Goal: Task Accomplishment & Management: Use online tool/utility

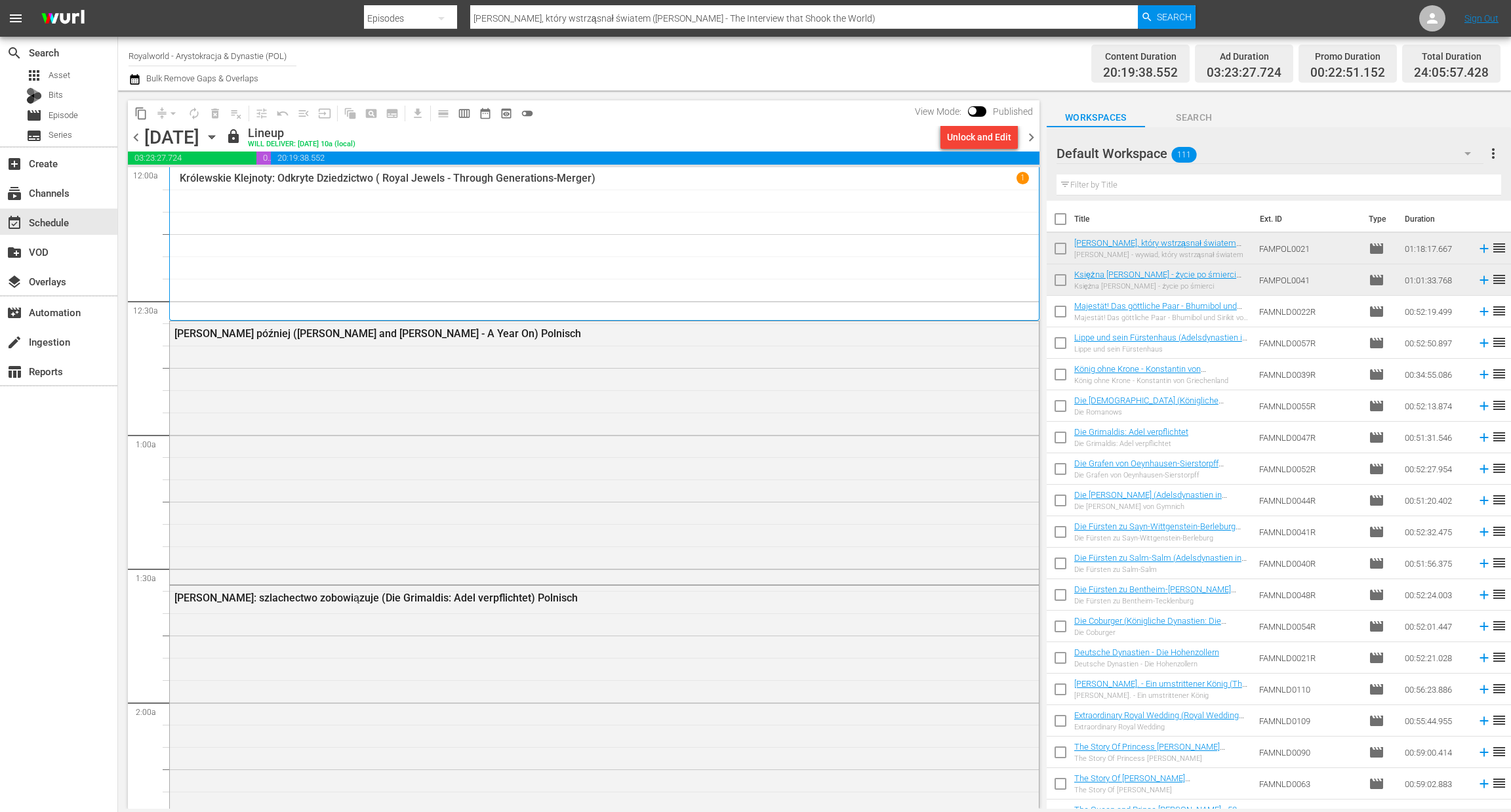
scroll to position [5958, 0]
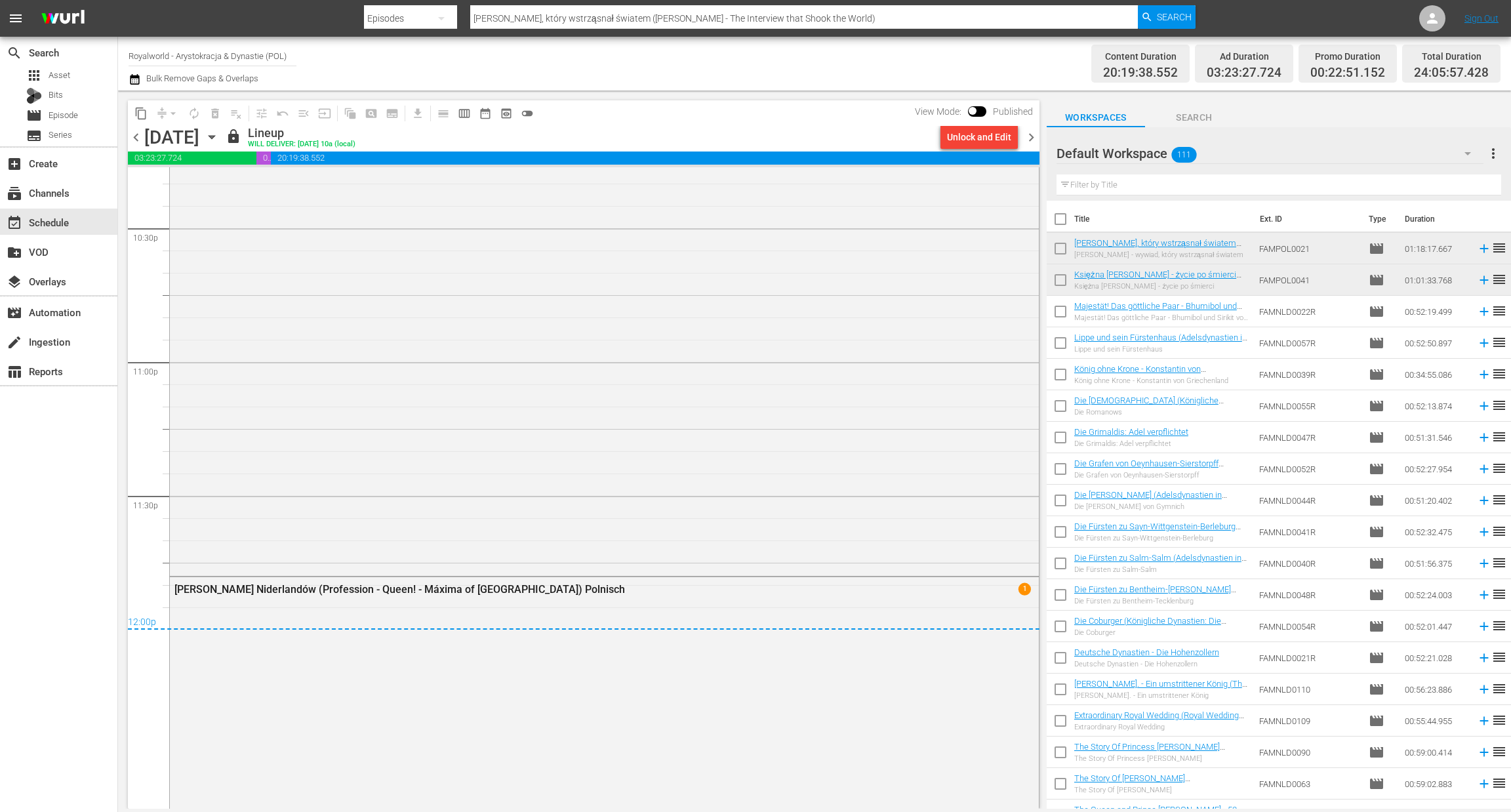
click at [131, 139] on span "chevron_left" at bounding box center [135, 137] width 16 height 16
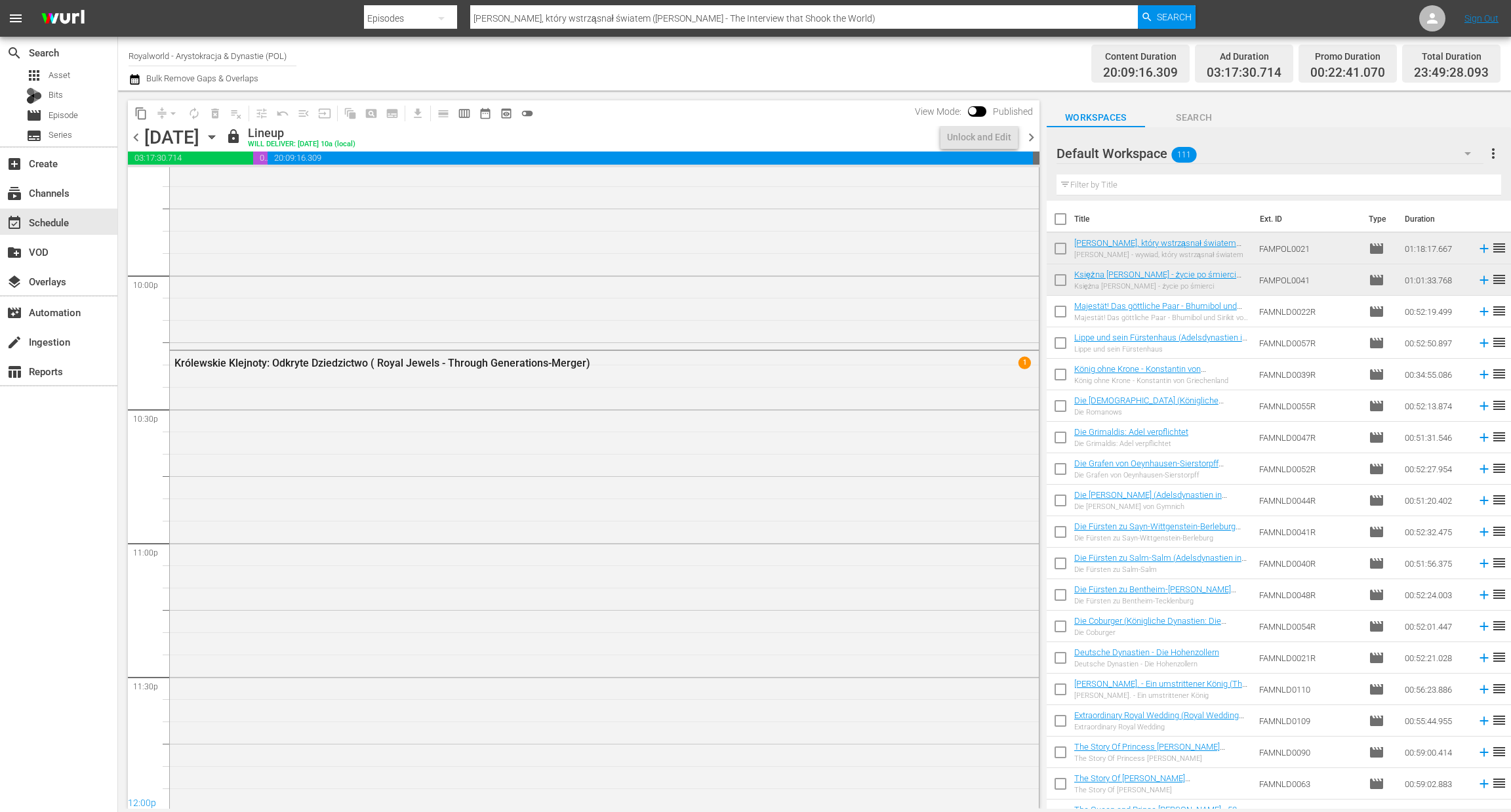
scroll to position [5931, 0]
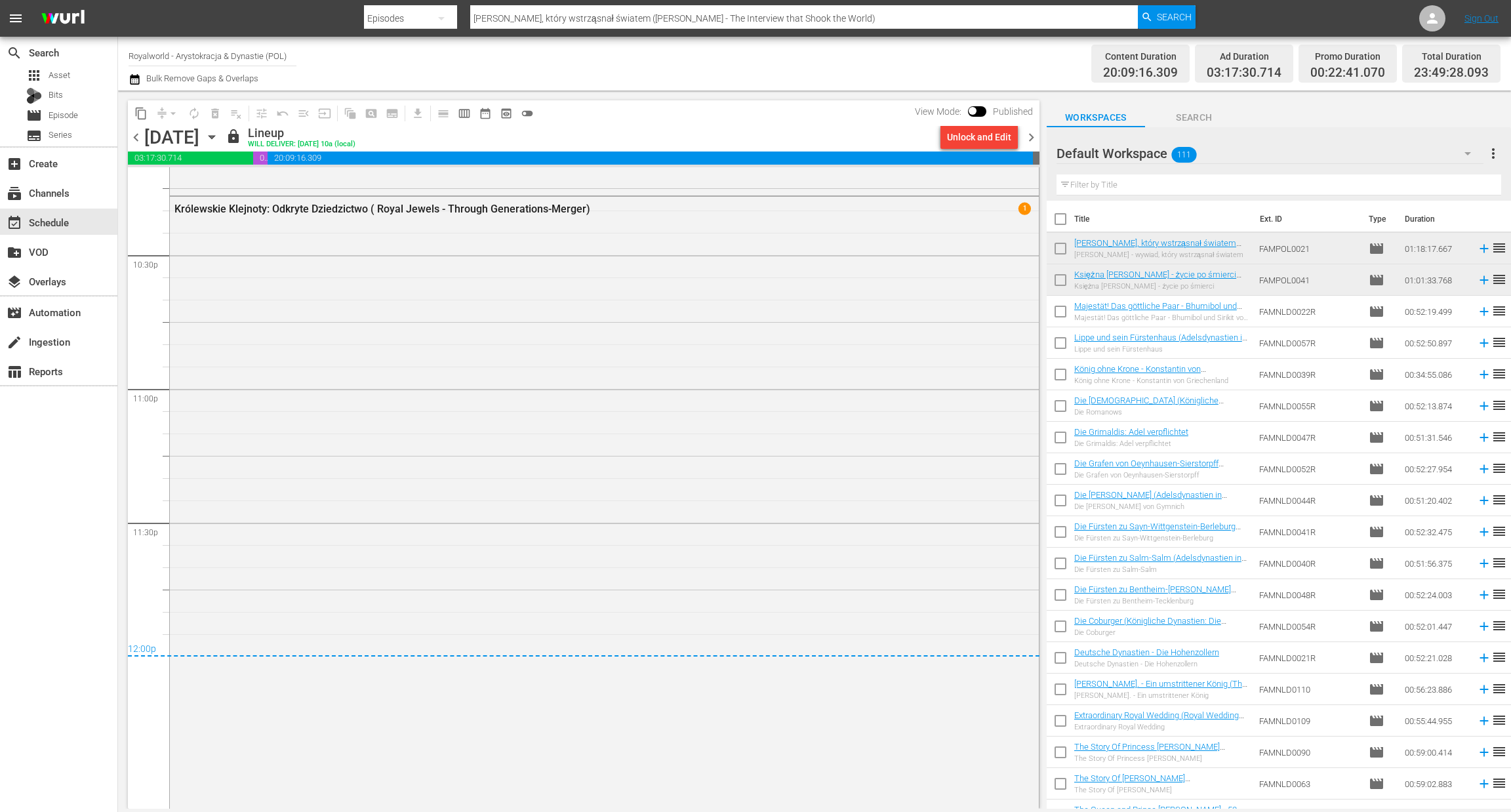
click at [1037, 139] on span "chevron_right" at bounding box center [1030, 137] width 16 height 16
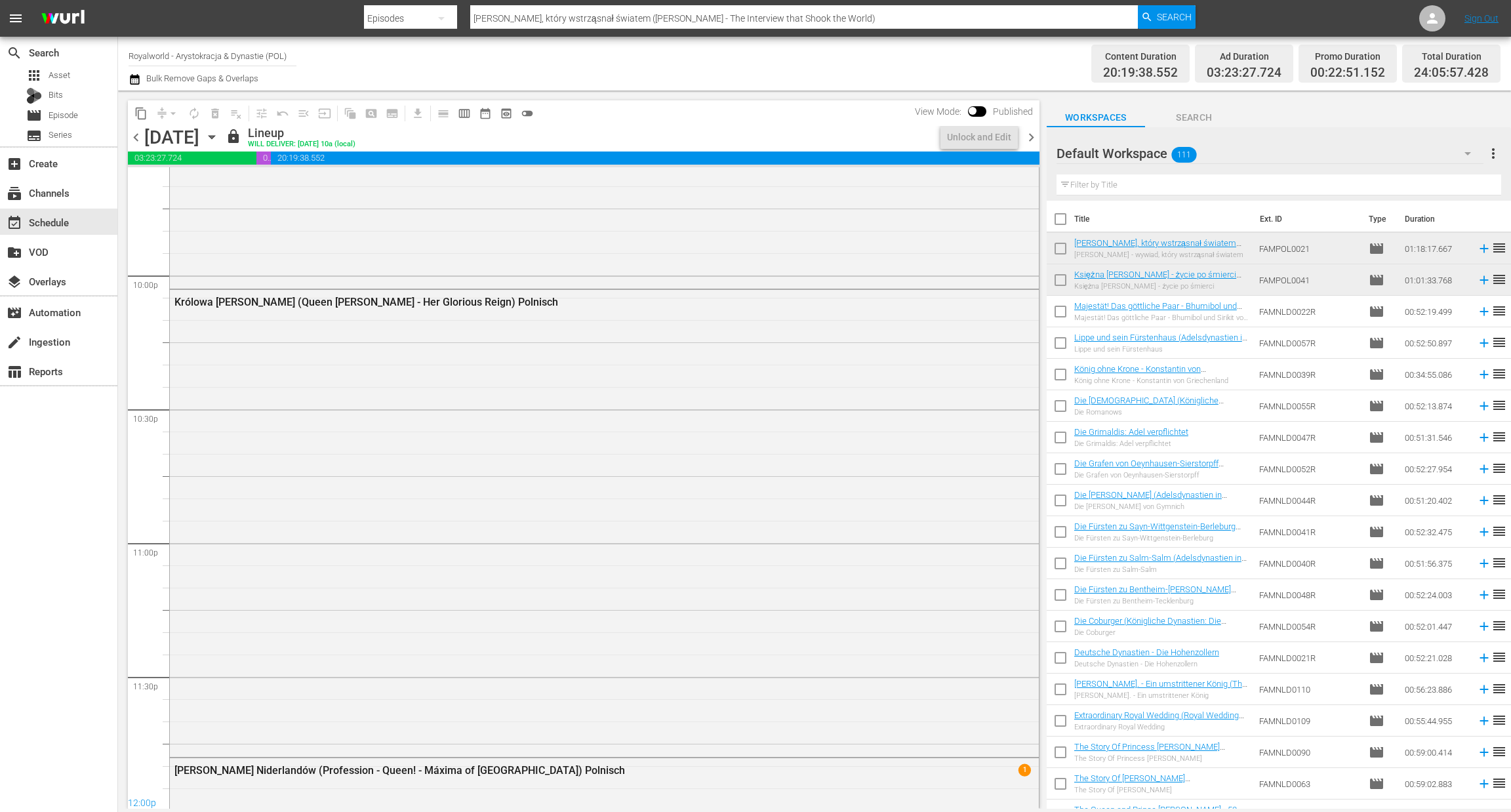
scroll to position [5958, 0]
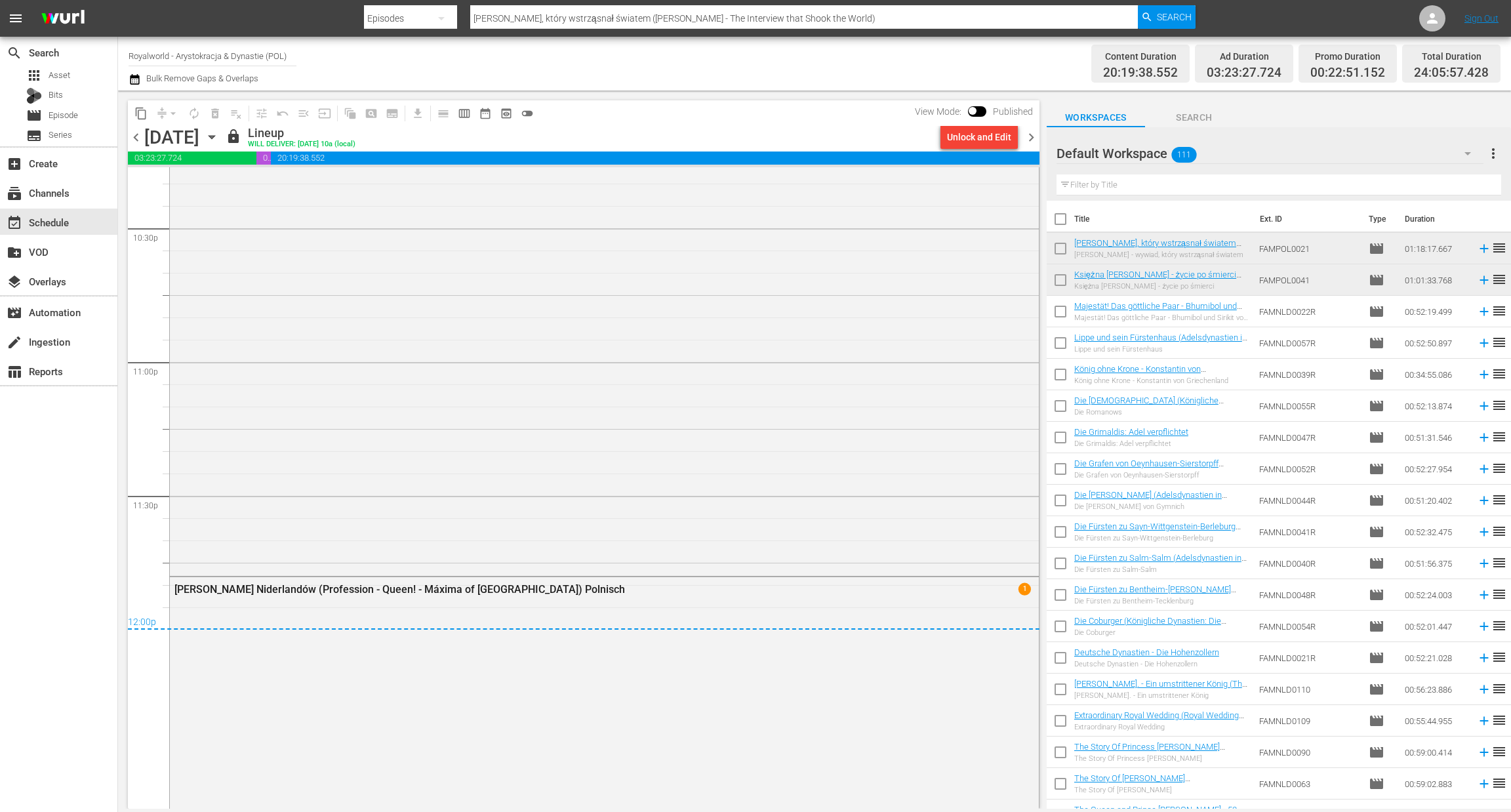
click at [1034, 141] on span "chevron_right" at bounding box center [1030, 137] width 16 height 16
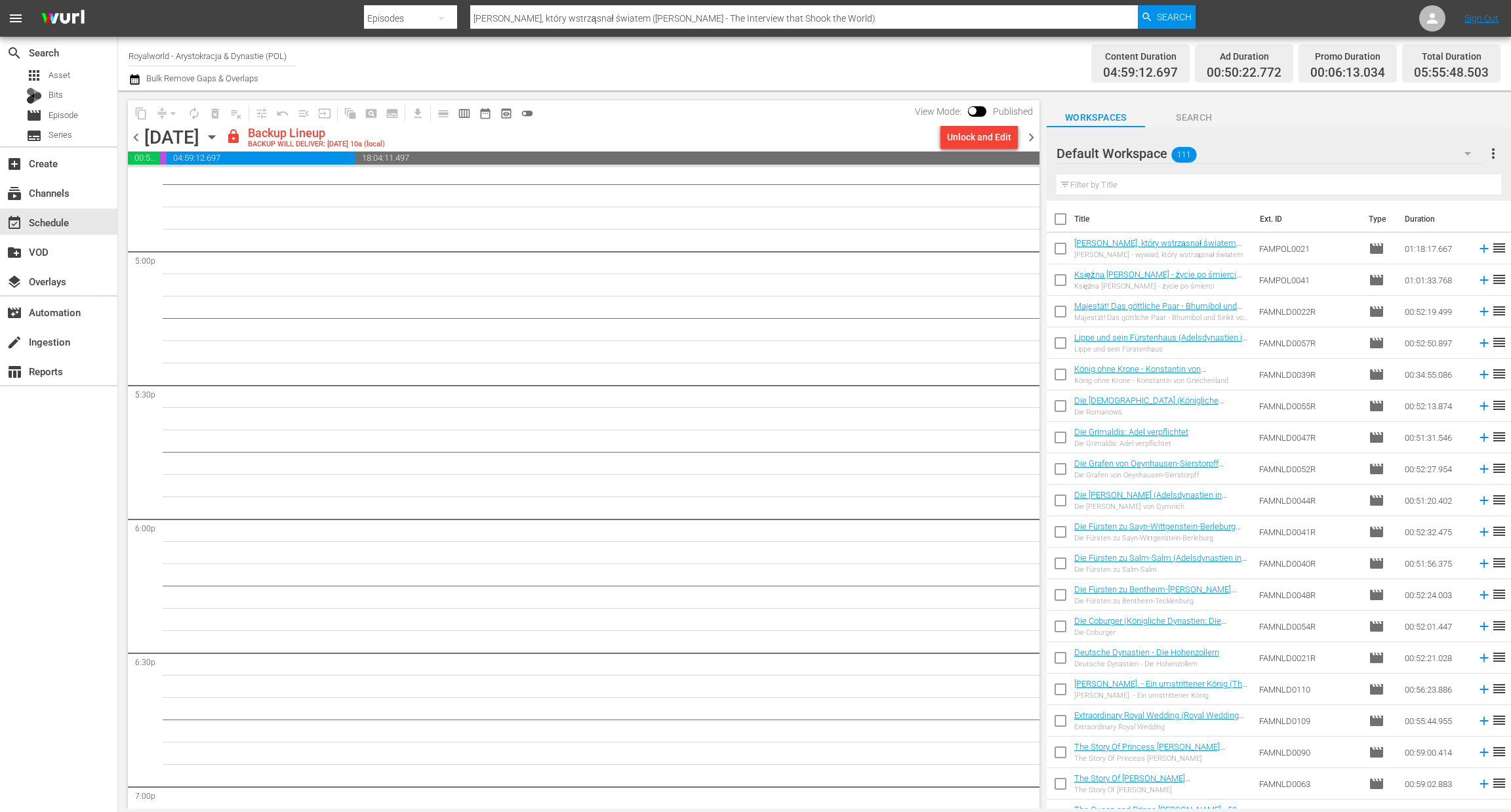
scroll to position [4401, 0]
click at [472, 107] on button "calendar_view_week_outlined" at bounding box center [464, 113] width 21 height 21
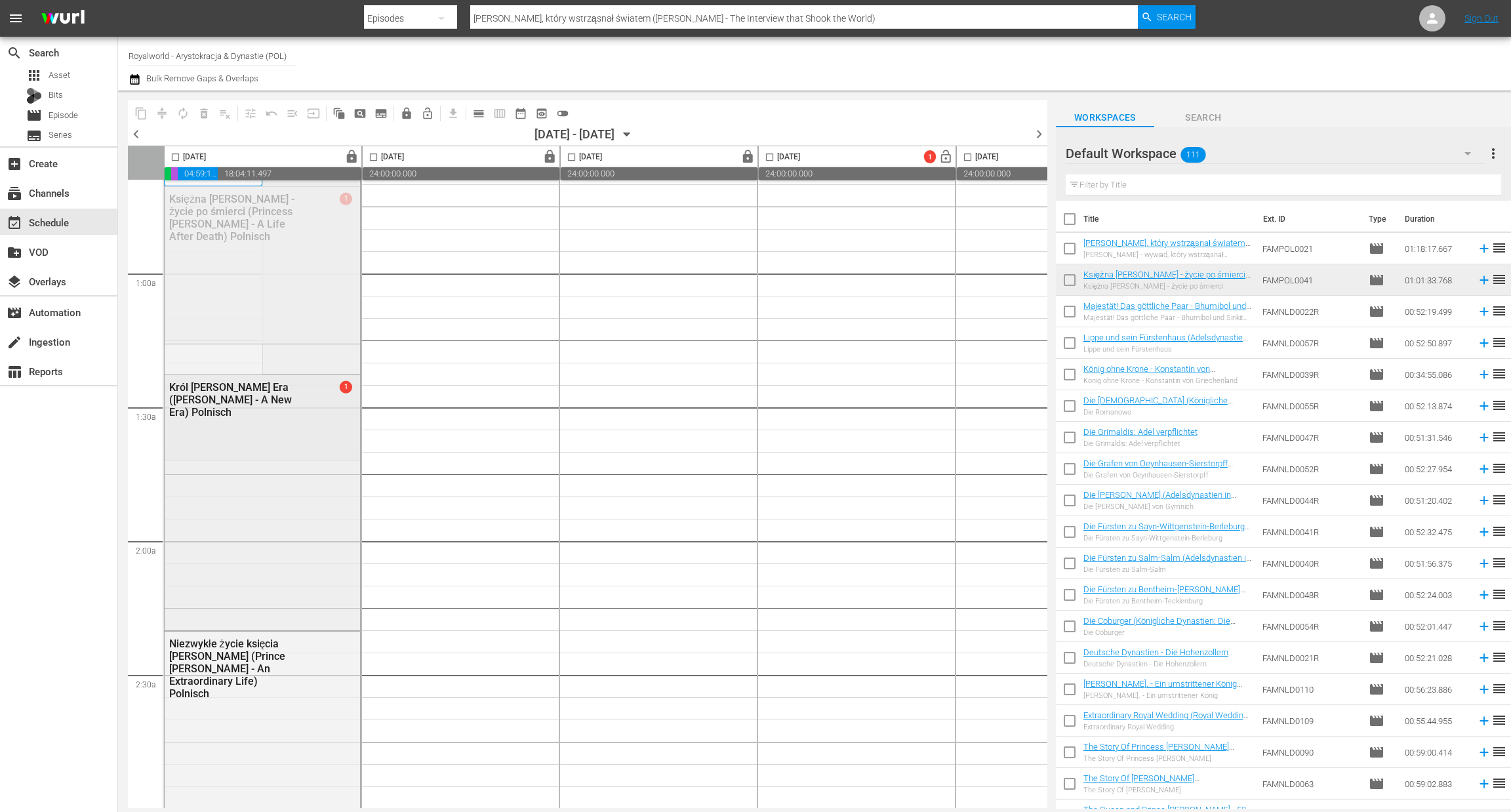
scroll to position [0, 0]
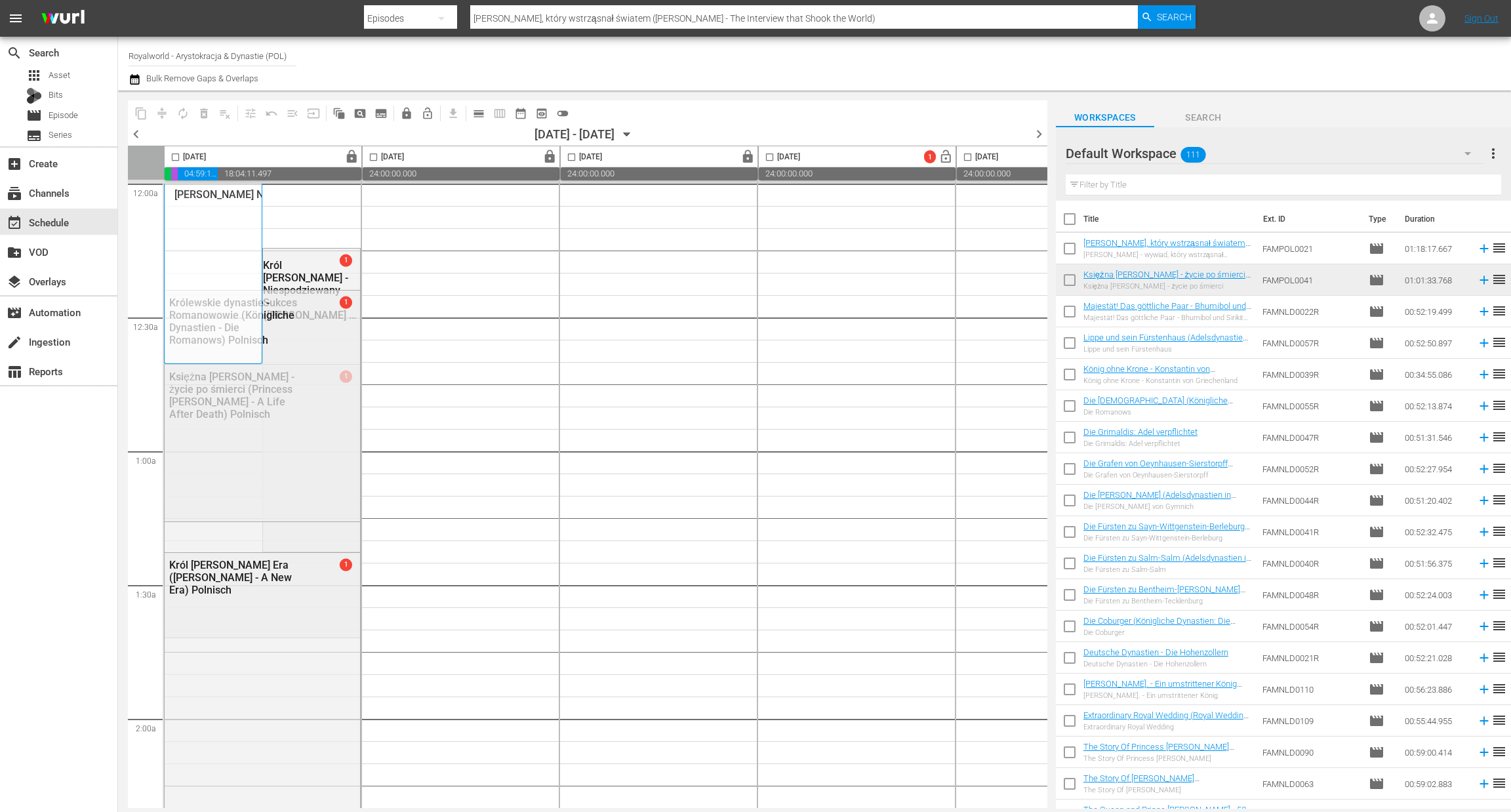
click at [137, 135] on span "chevron_left" at bounding box center [135, 134] width 16 height 16
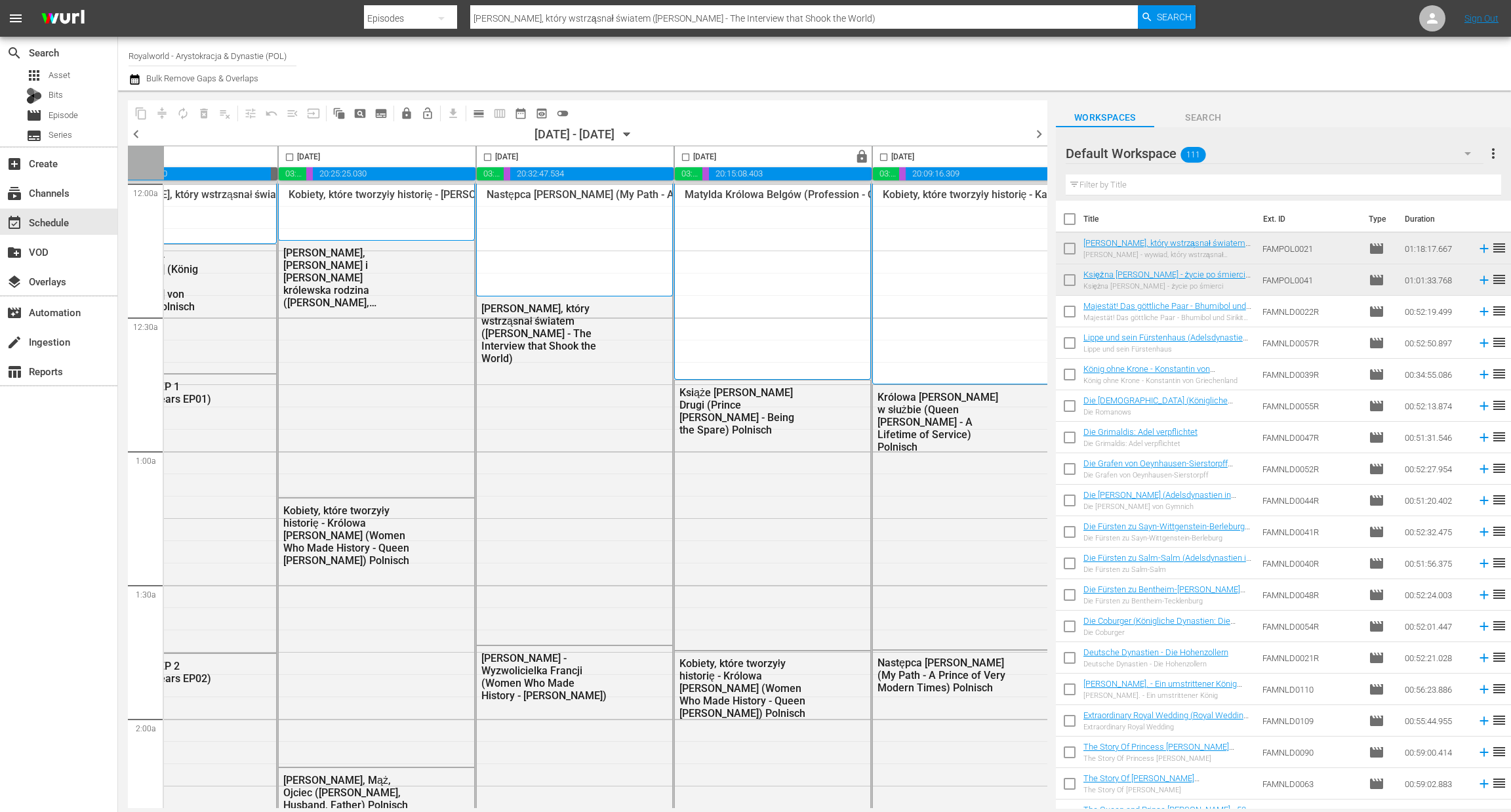
scroll to position [0, 408]
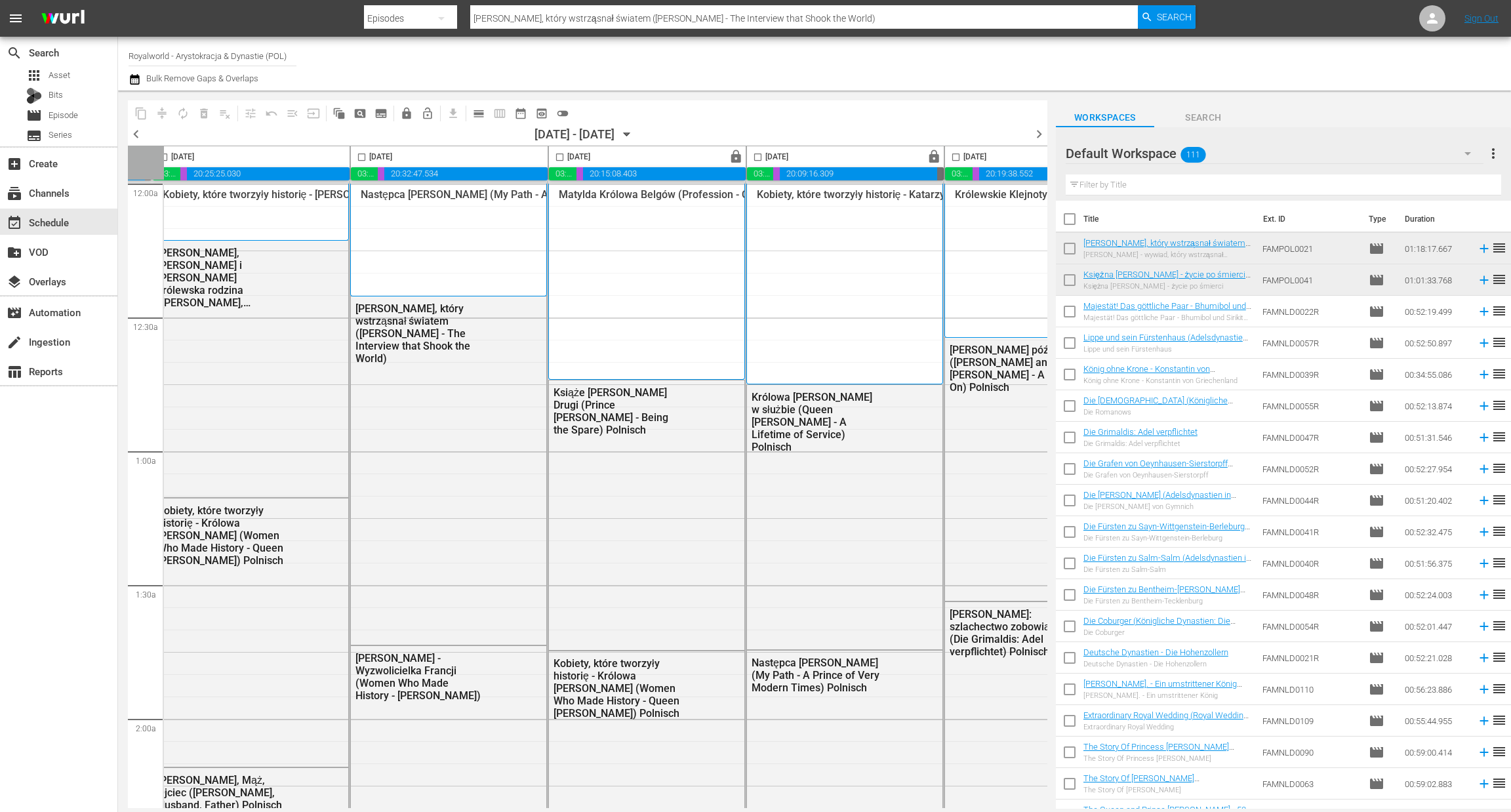
click at [760, 155] on input "checkbox" at bounding box center [758, 160] width 15 height 15
checkbox input "true"
click at [139, 115] on span "content_copy" at bounding box center [141, 113] width 14 height 14
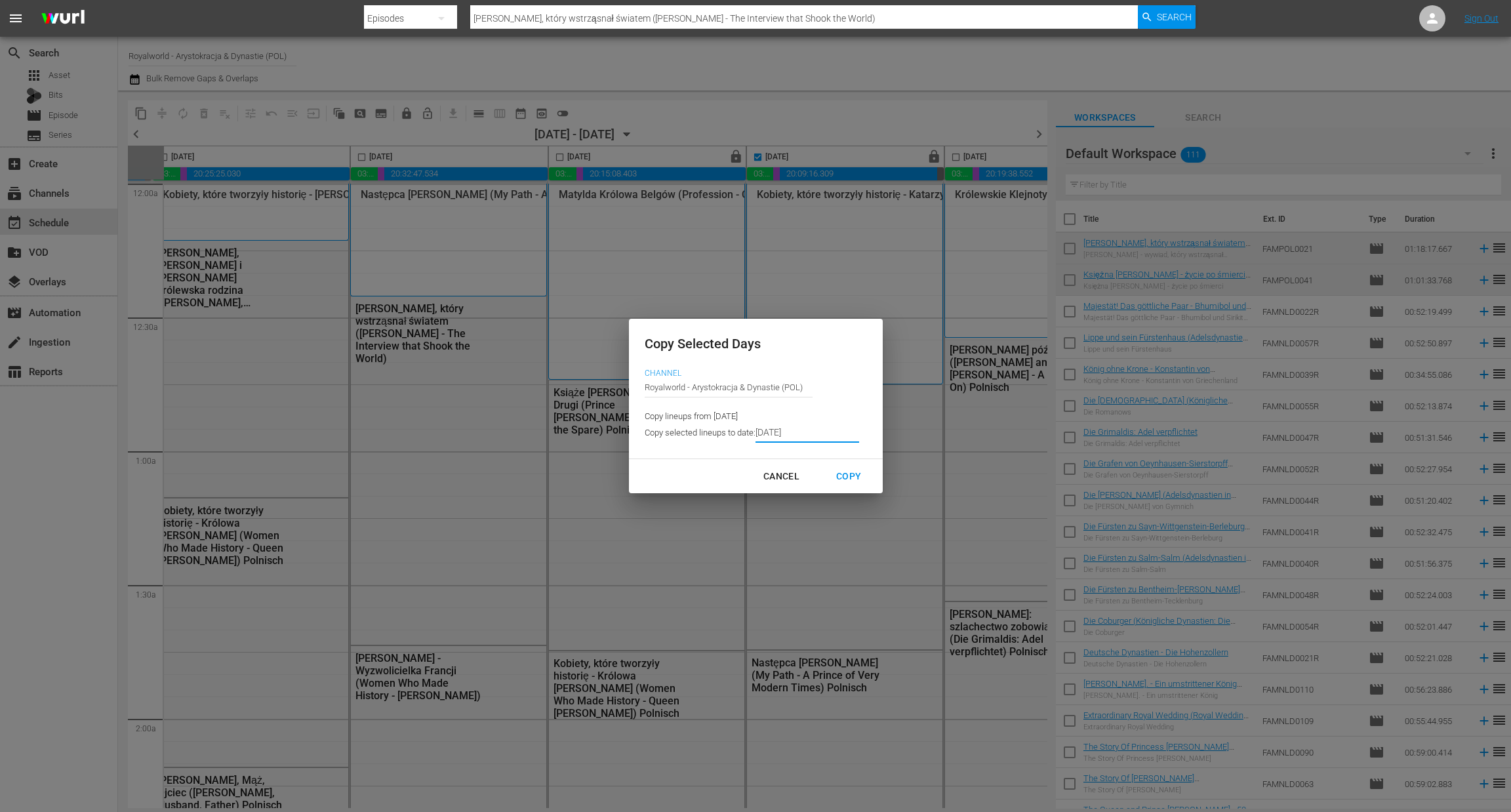
click at [819, 430] on input "[DATE]" at bounding box center [807, 432] width 104 height 19
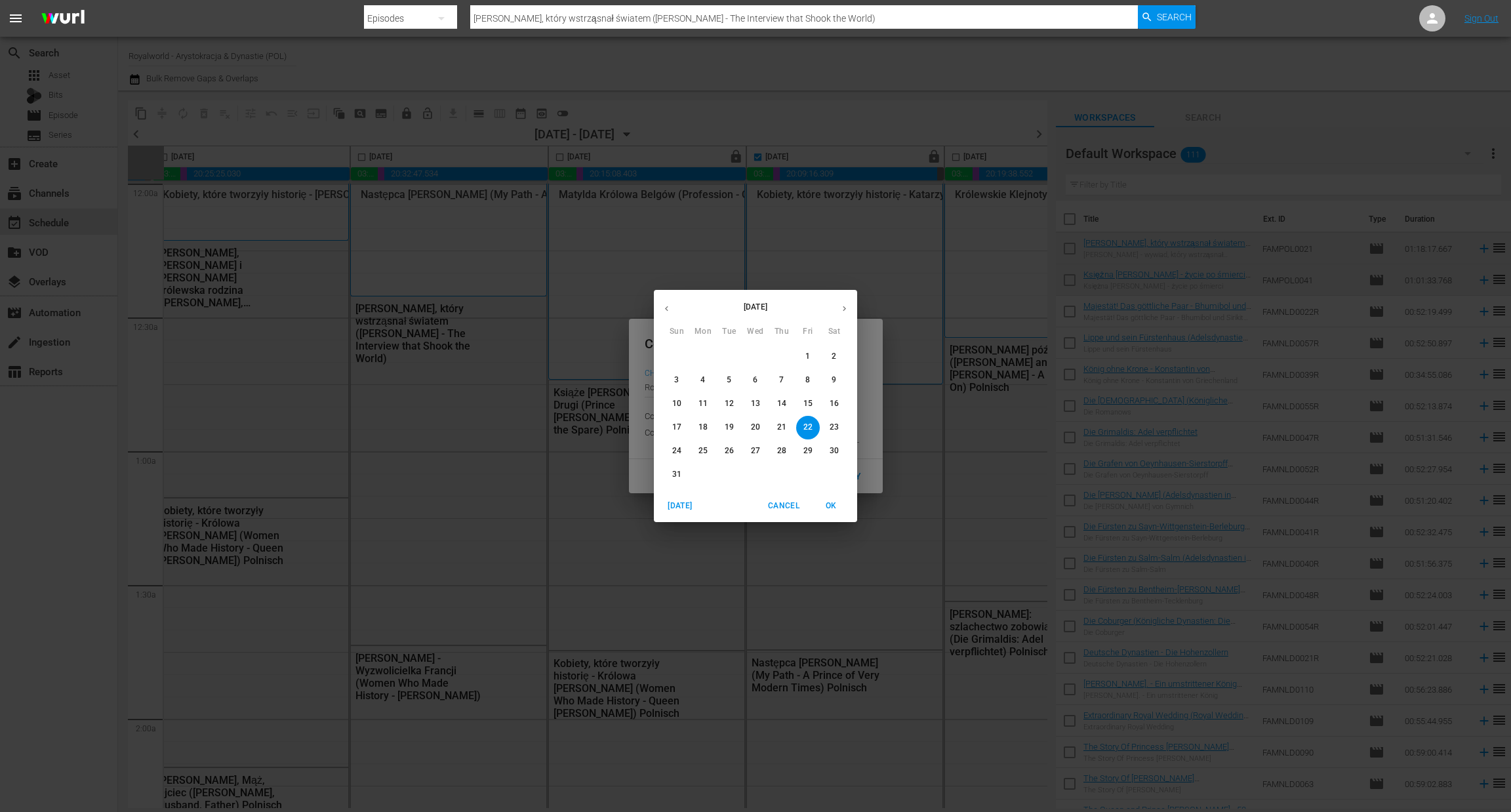
click at [752, 450] on p "27" at bounding box center [755, 450] width 9 height 11
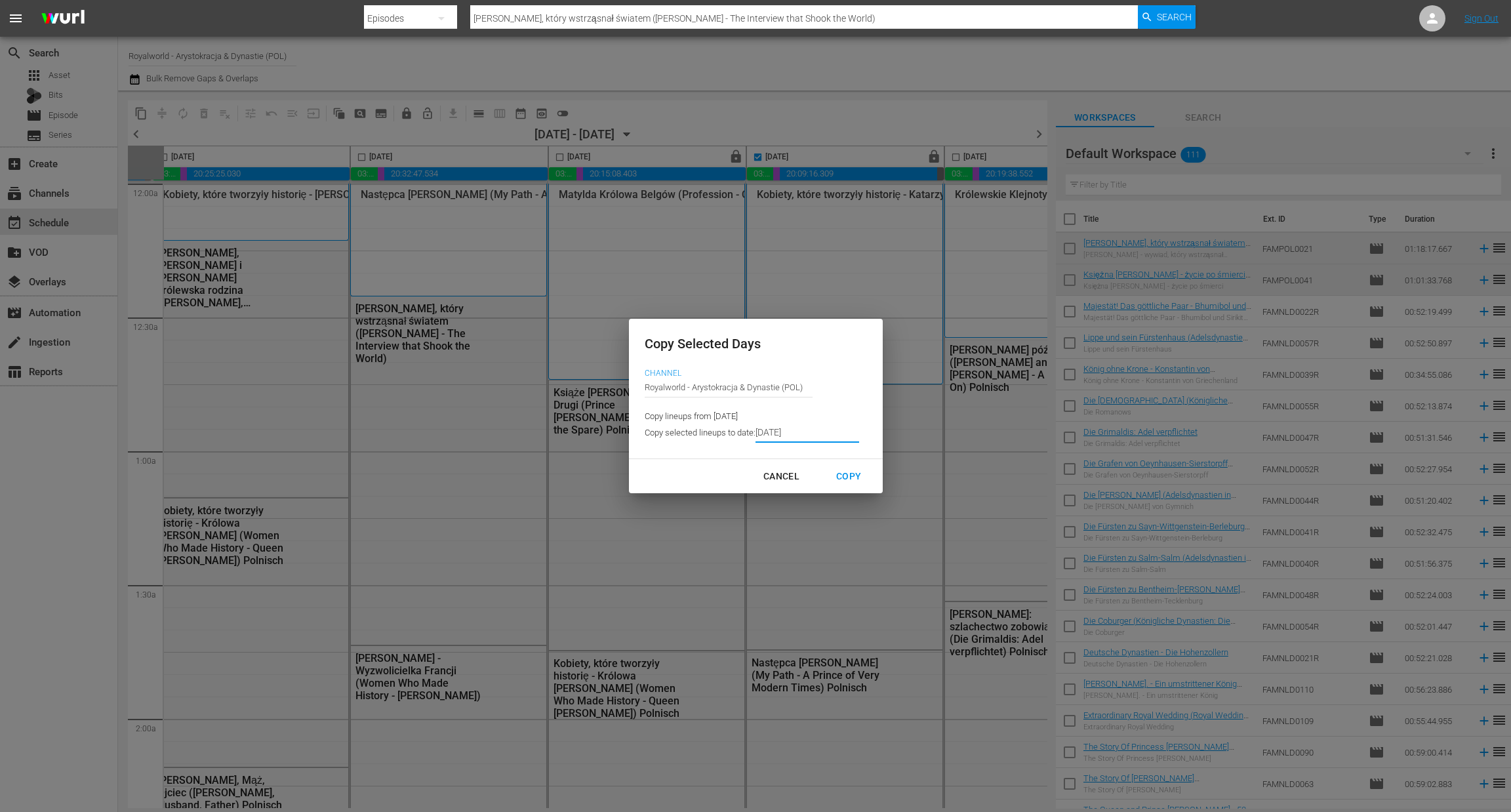
click at [853, 483] on div "Copy" at bounding box center [848, 476] width 46 height 16
type input "[DATE]"
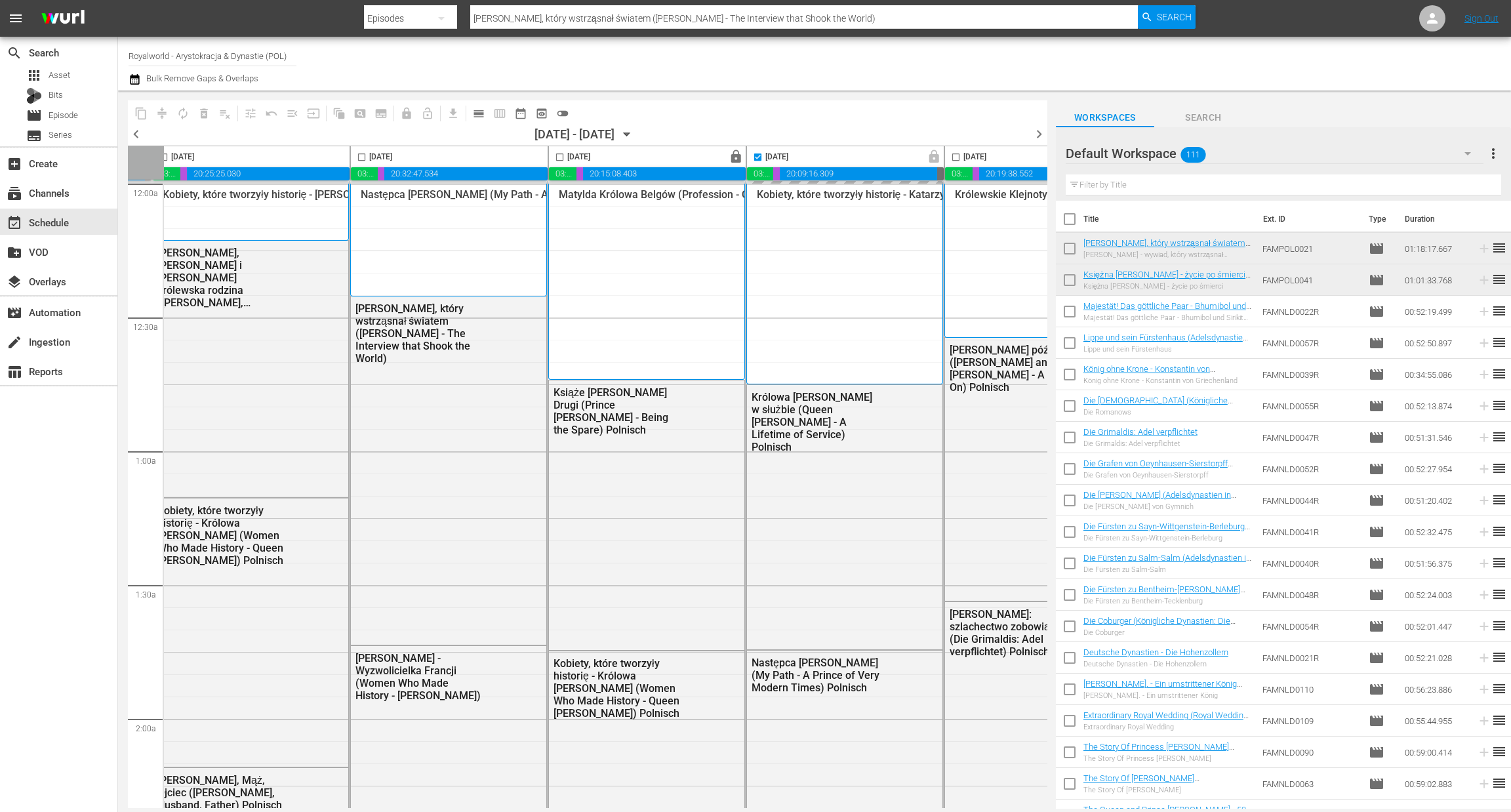
scroll to position [0, 509]
